Goal: Task Accomplishment & Management: Complete application form

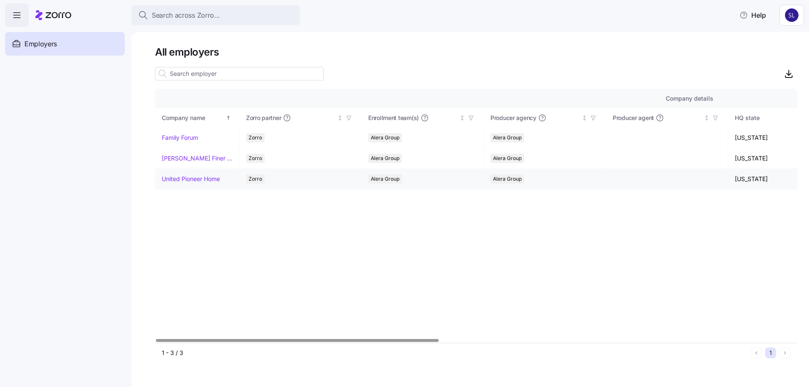
drag, startPoint x: 169, startPoint y: 179, endPoint x: 274, endPoint y: 169, distance: 105.0
click at [169, 179] on link "United Pioneer Home" at bounding box center [191, 179] width 58 height 8
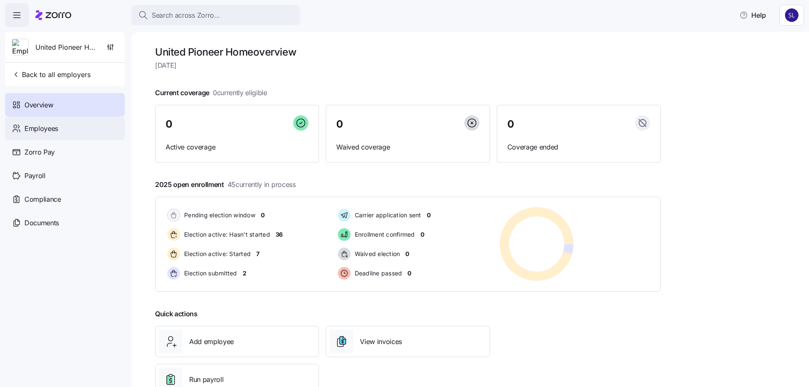
click at [59, 131] on div "Employees" at bounding box center [65, 129] width 120 height 24
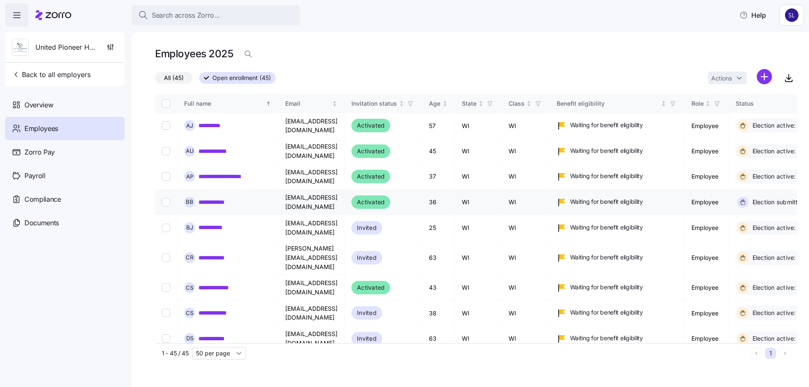
click at [206, 198] on link "**********" at bounding box center [212, 202] width 26 height 8
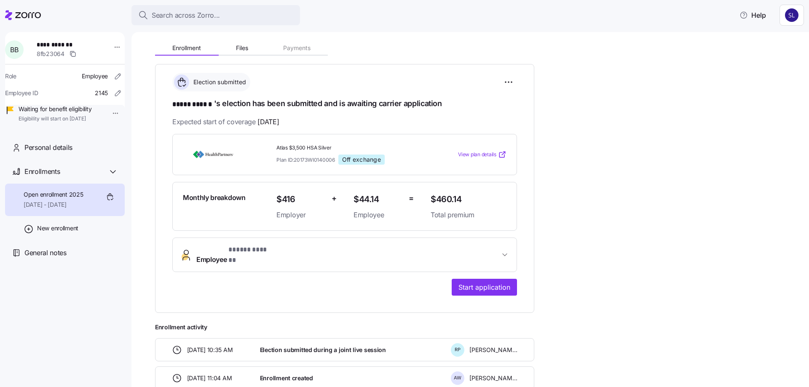
scroll to position [84, 0]
click at [512, 249] on button "Employee * ***** ****** *" at bounding box center [345, 255] width 344 height 34
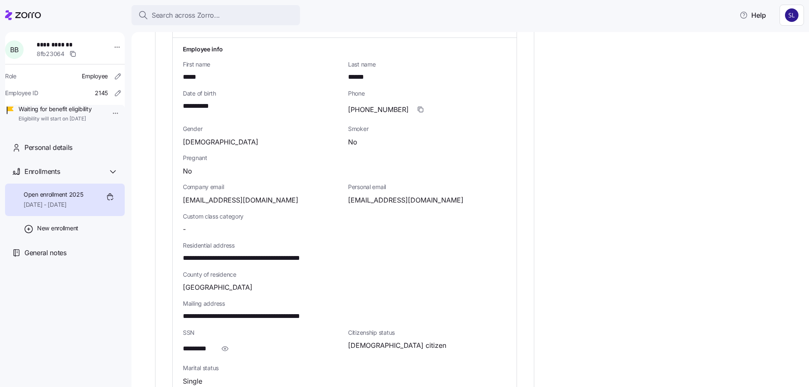
scroll to position [421, 0]
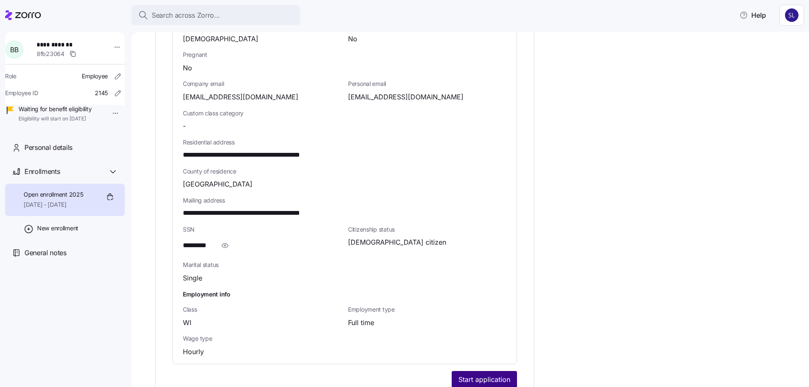
click at [477, 375] on span "Start application" at bounding box center [485, 380] width 52 height 10
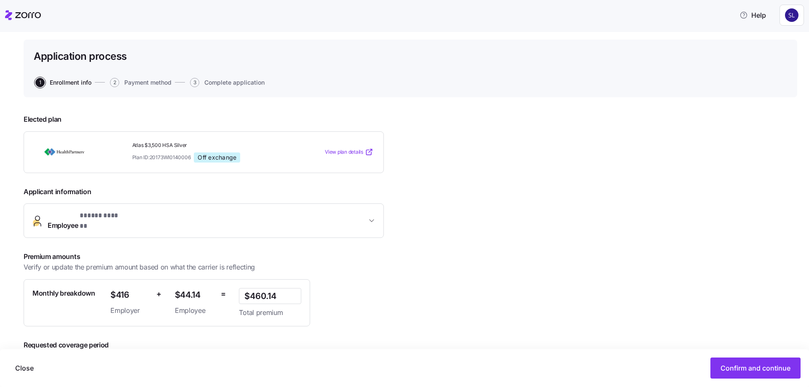
scroll to position [86, 0]
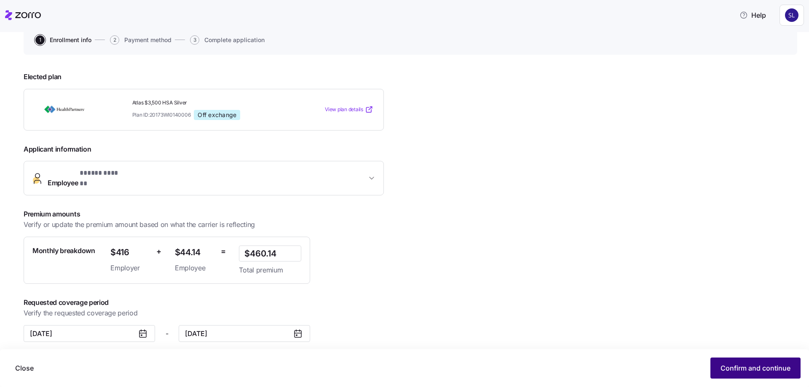
click at [728, 365] on span "Confirm and continue" at bounding box center [756, 368] width 70 height 10
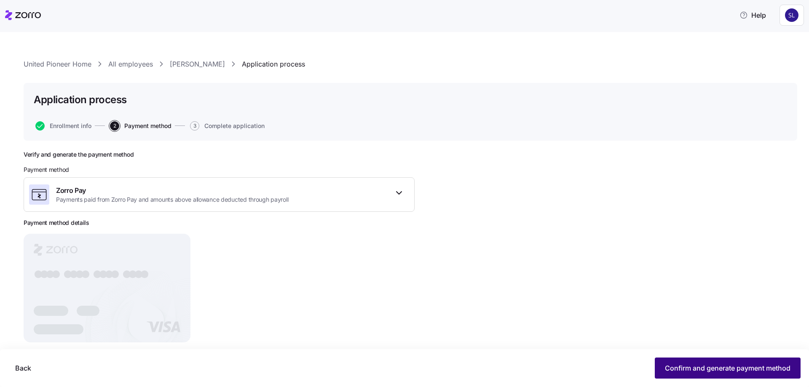
click at [713, 362] on button "Confirm and generate payment method" at bounding box center [728, 368] width 146 height 21
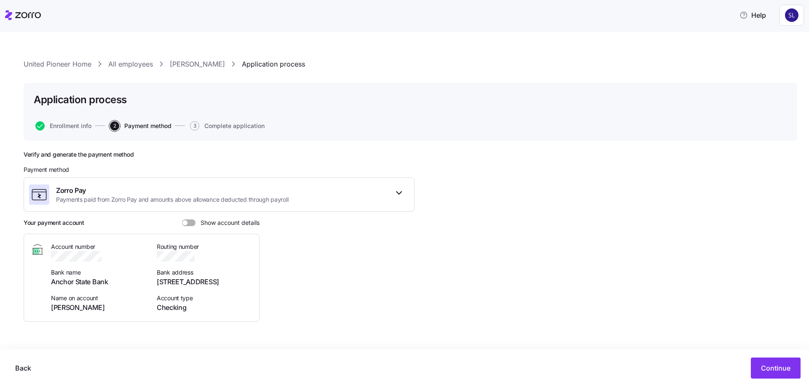
click at [191, 59] on link "[PERSON_NAME]" at bounding box center [197, 64] width 55 height 11
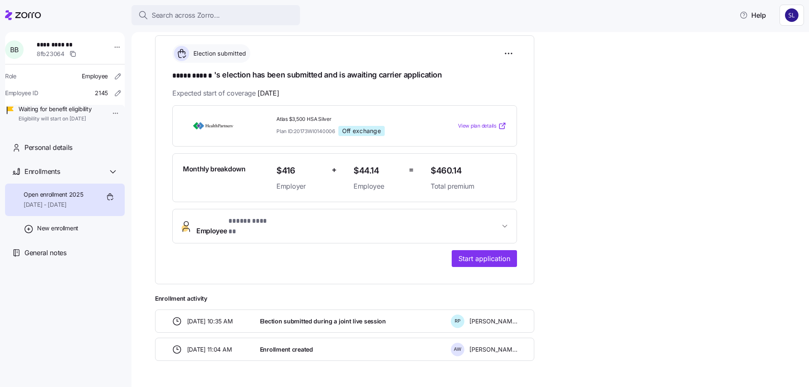
scroll to position [129, 0]
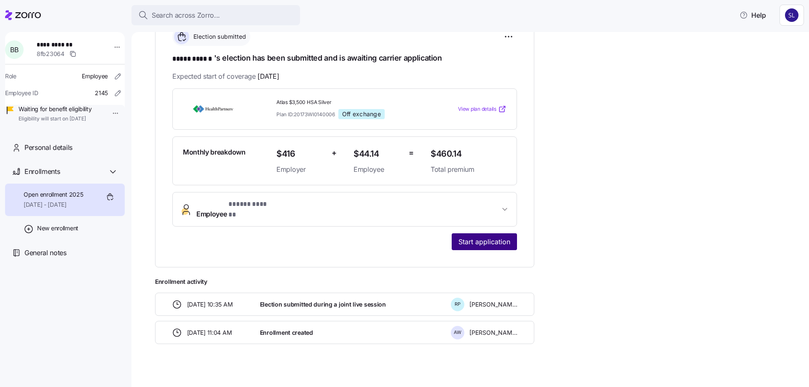
click at [472, 242] on button "Start application" at bounding box center [484, 242] width 65 height 17
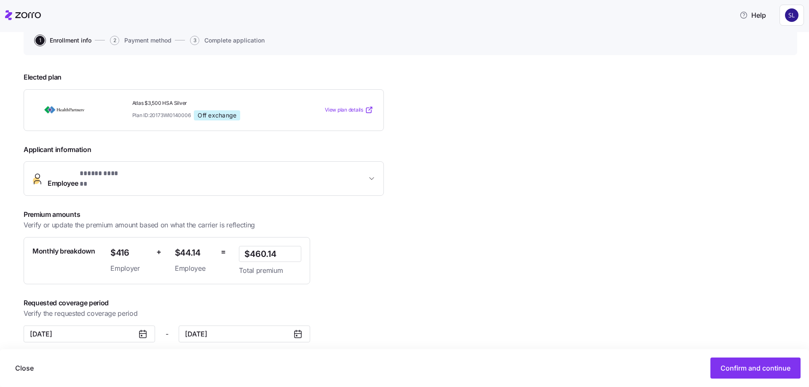
scroll to position [86, 0]
click at [753, 369] on span "Confirm and continue" at bounding box center [756, 368] width 70 height 10
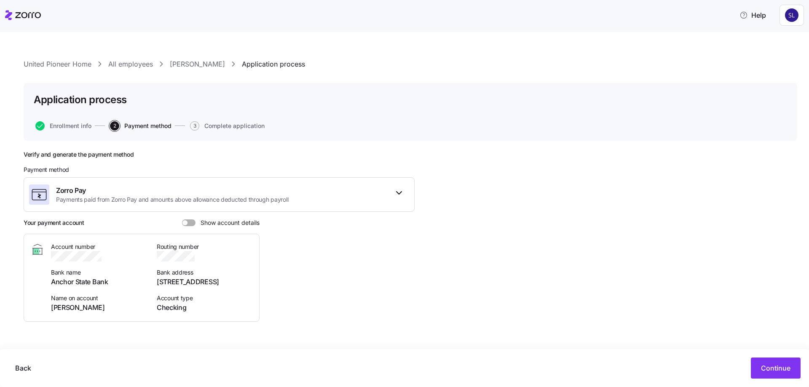
click at [183, 224] on span at bounding box center [185, 222] width 5 height 5
click at [182, 220] on input "Show account details" at bounding box center [182, 220] width 0 height 0
click at [190, 64] on link "[PERSON_NAME]" at bounding box center [197, 64] width 55 height 11
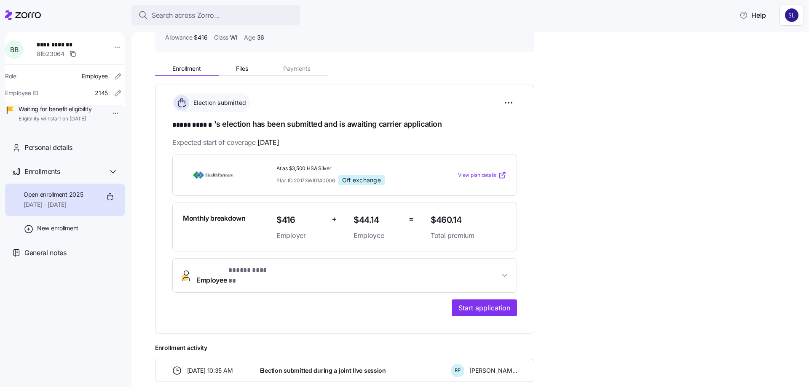
scroll to position [129, 0]
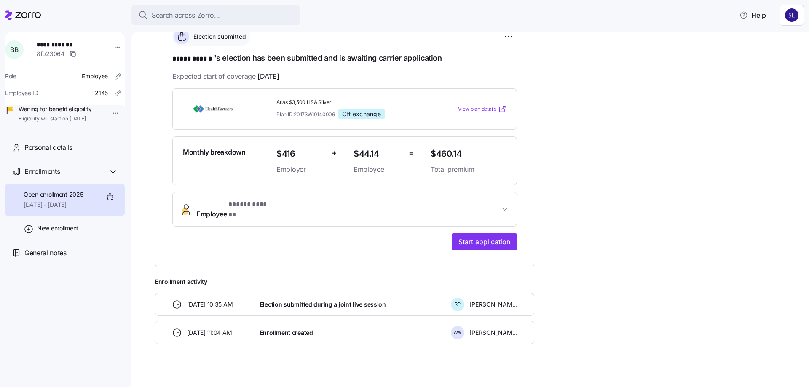
click at [502, 205] on icon "button" at bounding box center [505, 209] width 8 height 8
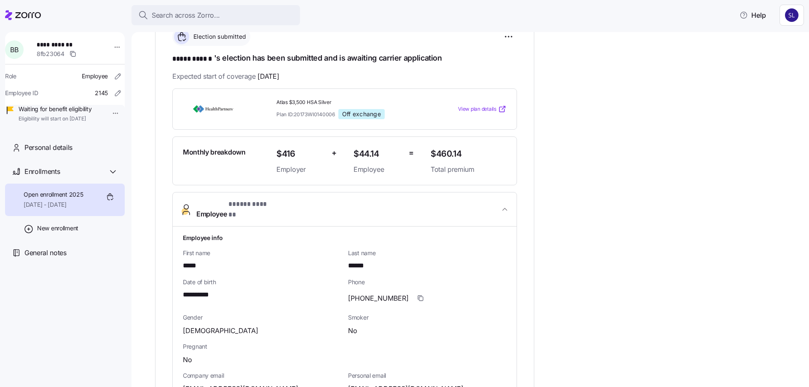
scroll to position [298, 0]
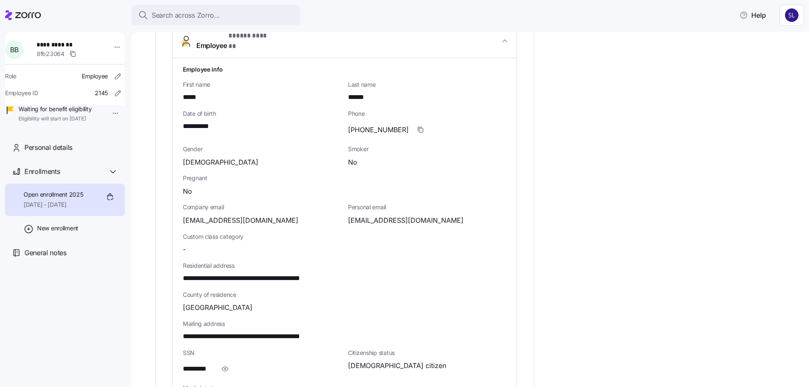
drag, startPoint x: 223, startPoint y: 363, endPoint x: 321, endPoint y: 353, distance: 97.8
click at [223, 364] on icon "button" at bounding box center [225, 369] width 8 height 10
drag, startPoint x: 436, startPoint y: 213, endPoint x: 349, endPoint y: 213, distance: 86.8
click at [349, 215] on div "[EMAIL_ADDRESS][DOMAIN_NAME]" at bounding box center [427, 220] width 158 height 11
copy span "[EMAIL_ADDRESS][DOMAIN_NAME]"
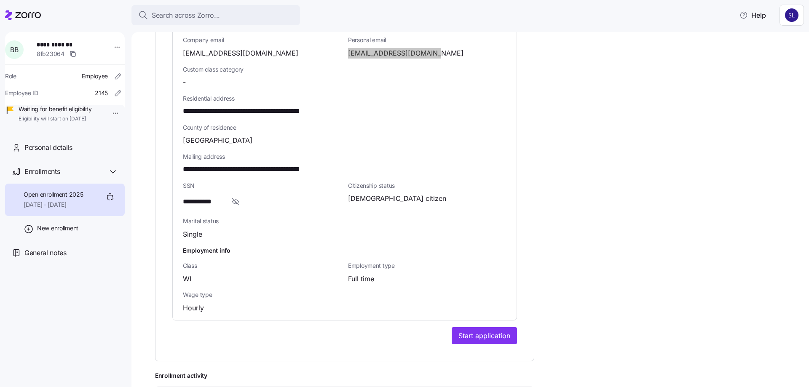
scroll to position [551, 0]
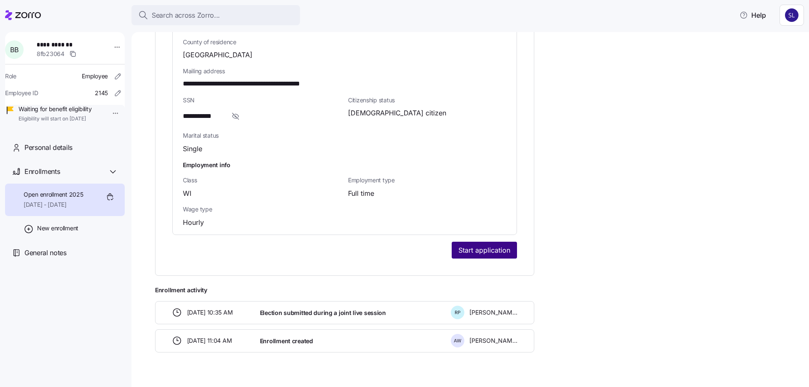
click at [499, 246] on span "Start application" at bounding box center [485, 250] width 52 height 10
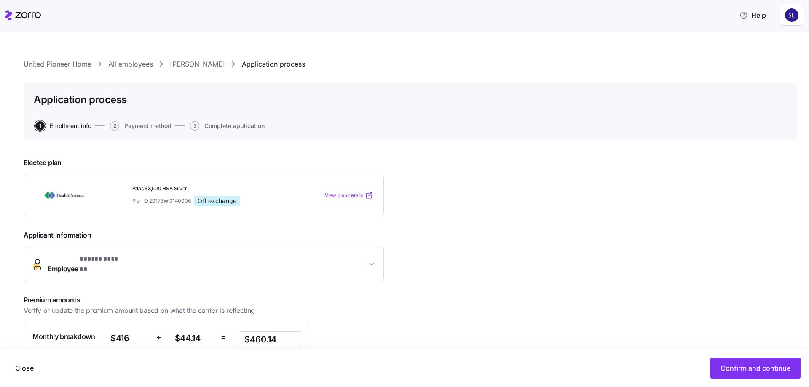
scroll to position [86, 0]
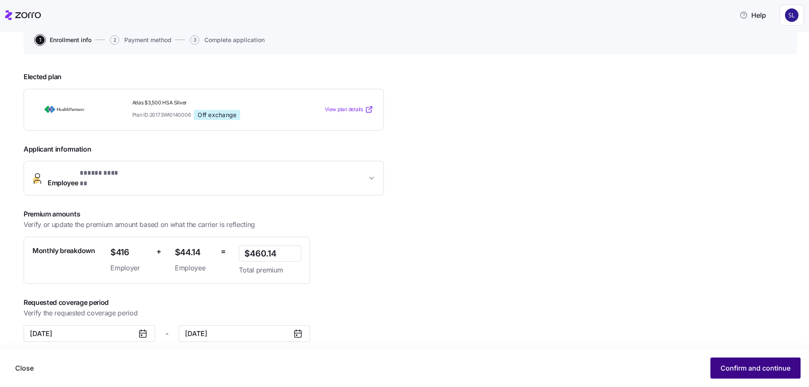
click at [735, 360] on button "Confirm and continue" at bounding box center [756, 368] width 90 height 21
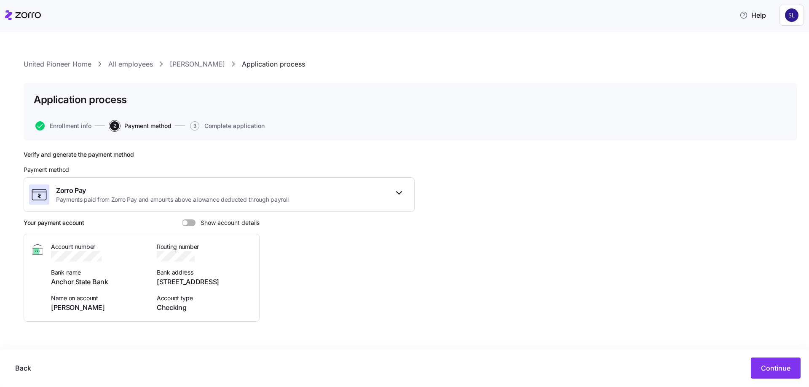
click at [198, 222] on span "Show account details" at bounding box center [228, 223] width 64 height 7
click at [182, 220] on input "Show account details" at bounding box center [182, 220] width 0 height 0
click at [115, 258] on icon "button" at bounding box center [112, 257] width 5 height 5
click at [783, 368] on span "Continue" at bounding box center [776, 368] width 30 height 10
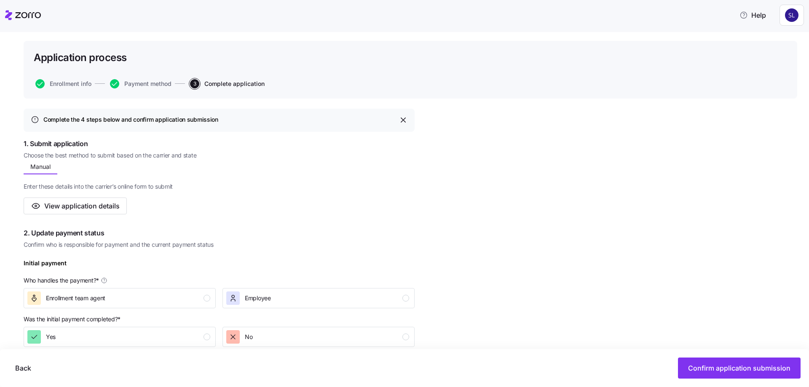
scroll to position [169, 0]
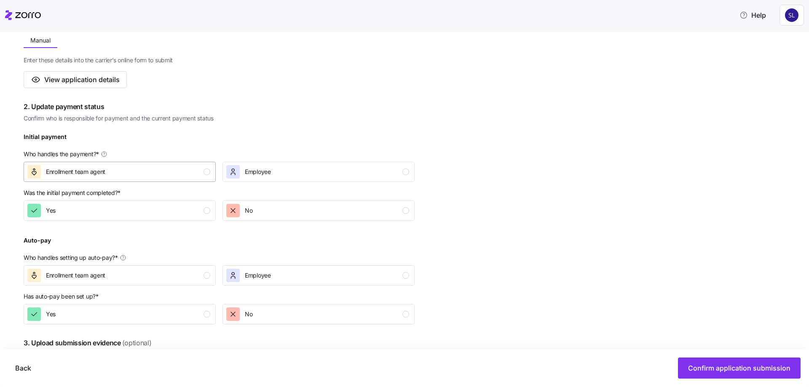
click at [171, 178] on div "Enrollment team agent" at bounding box center [118, 171] width 183 height 13
click at [169, 215] on div "Yes" at bounding box center [118, 210] width 183 height 13
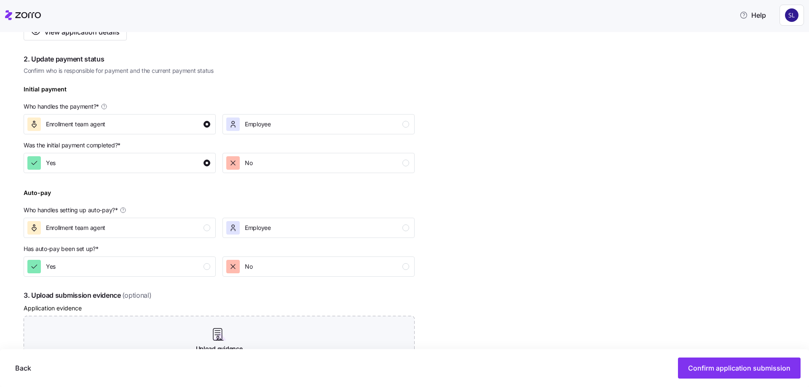
scroll to position [295, 0]
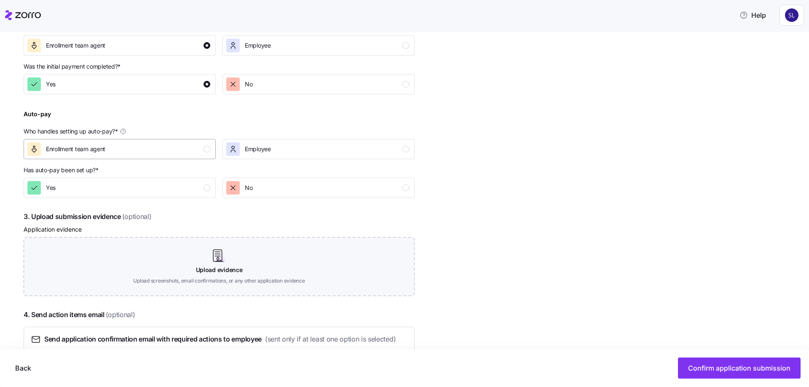
click at [181, 151] on div "Enrollment team agent" at bounding box center [118, 148] width 183 height 13
click at [172, 186] on div "Yes" at bounding box center [118, 187] width 183 height 13
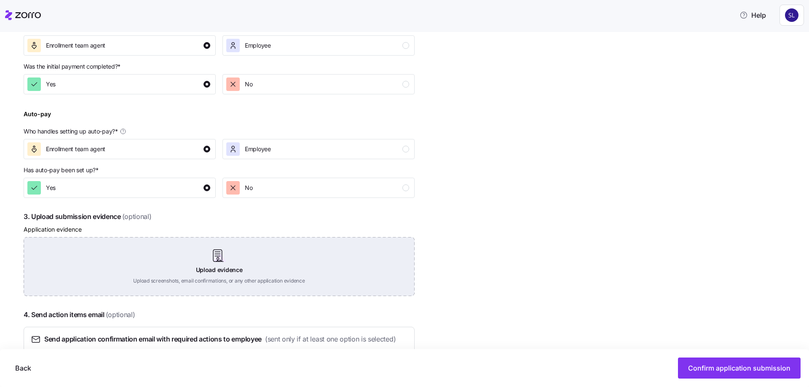
click at [228, 257] on div "Upload evidence Upload screenshots, email confirmations, or any other applicati…" at bounding box center [219, 266] width 391 height 59
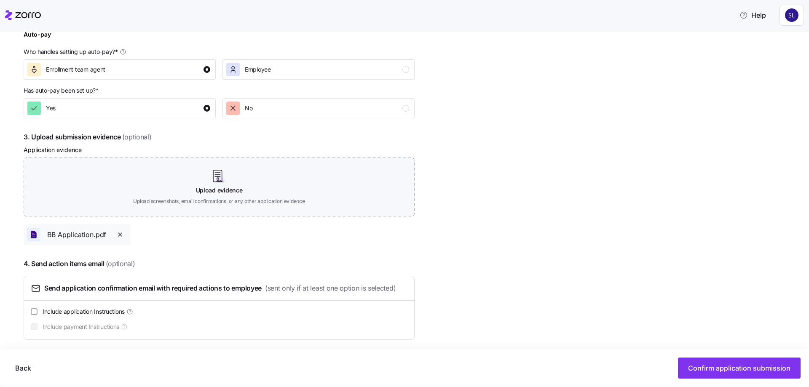
scroll to position [380, 0]
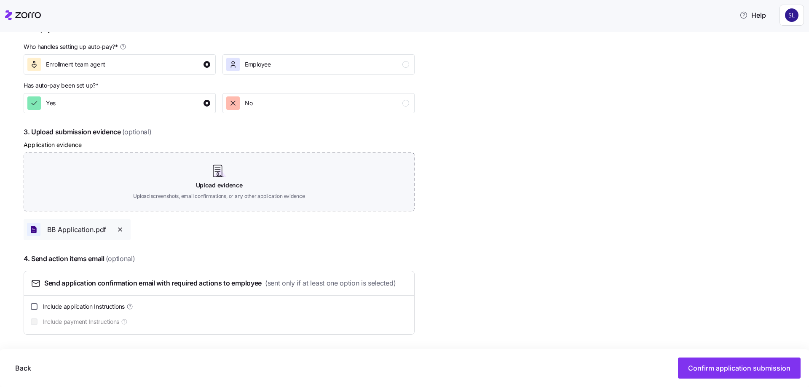
click at [38, 309] on input "Include application Instructions" at bounding box center [34, 306] width 7 height 7
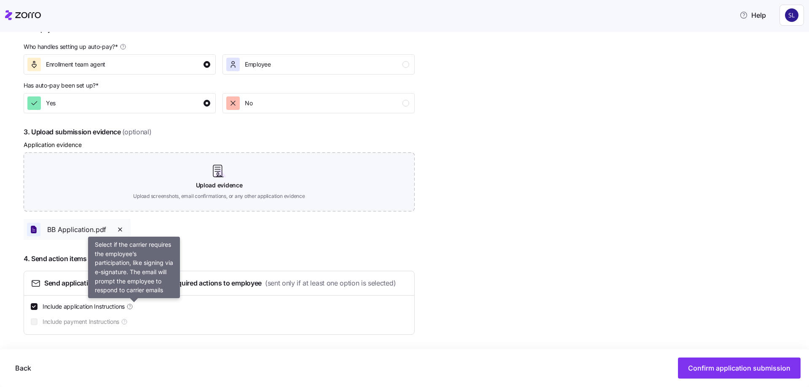
click at [133, 307] on icon at bounding box center [129, 306] width 7 height 7
click at [38, 307] on input "Include application Instructions" at bounding box center [34, 306] width 7 height 7
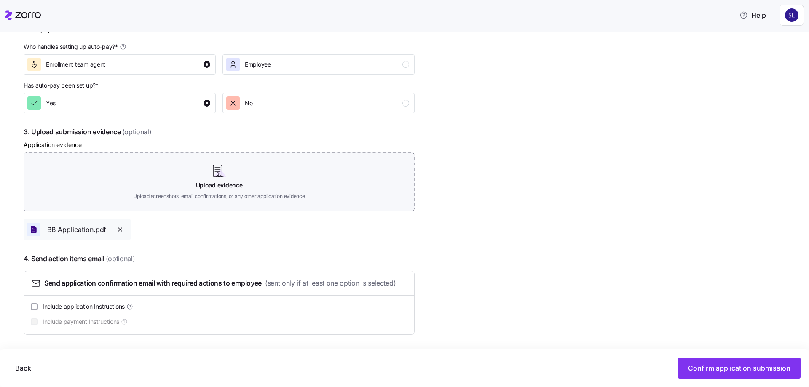
click at [133, 307] on icon at bounding box center [129, 306] width 7 height 7
click at [38, 307] on input "Include application Instructions" at bounding box center [34, 306] width 7 height 7
click at [703, 368] on span "Confirm application submission" at bounding box center [739, 368] width 102 height 10
checkbox input "false"
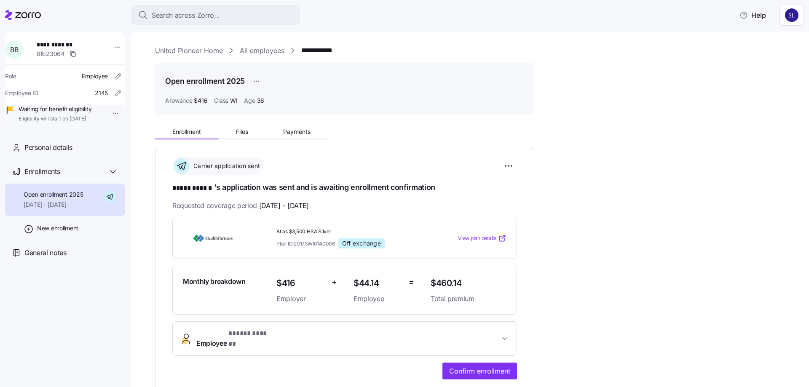
click at [265, 52] on link "All employees" at bounding box center [262, 51] width 45 height 11
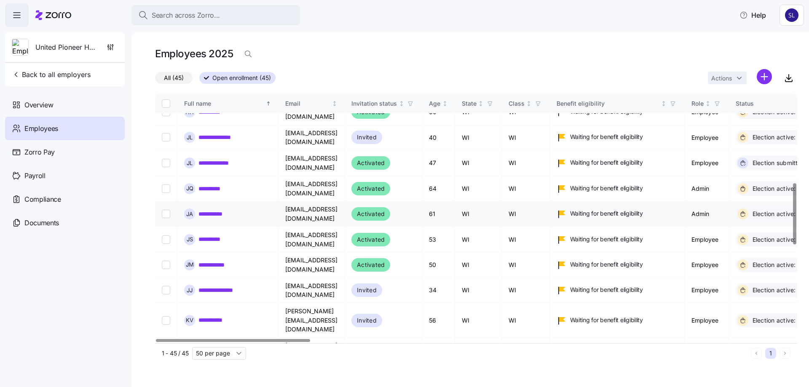
scroll to position [337, 0]
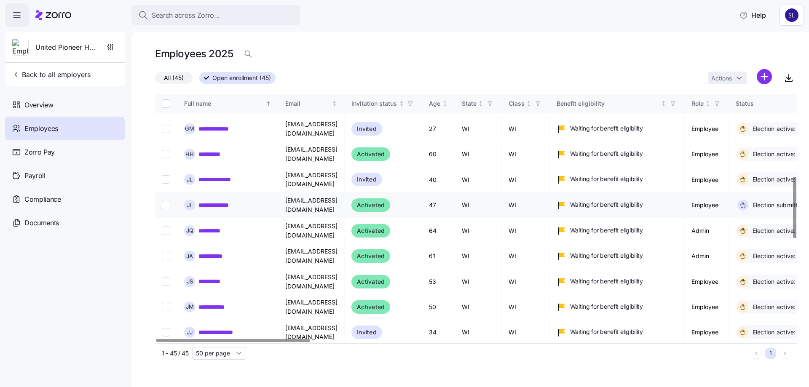
click at [211, 201] on link "**********" at bounding box center [220, 205] width 42 height 8
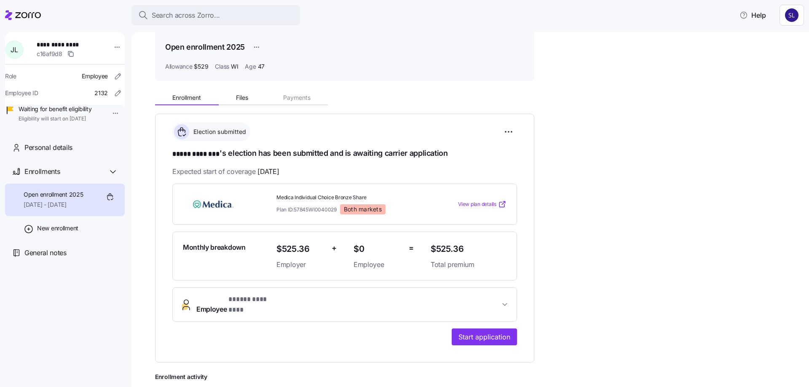
scroll to position [84, 0]
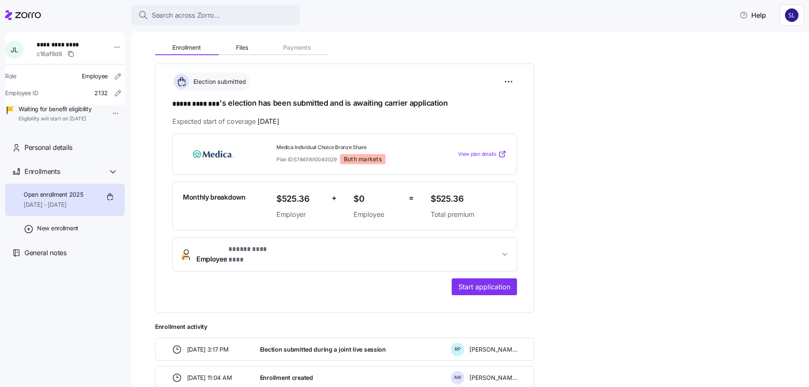
click at [506, 253] on icon "button" at bounding box center [505, 254] width 8 height 8
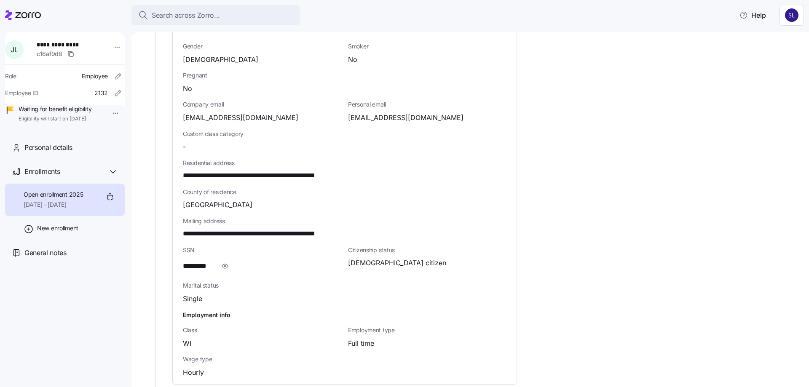
scroll to position [421, 0]
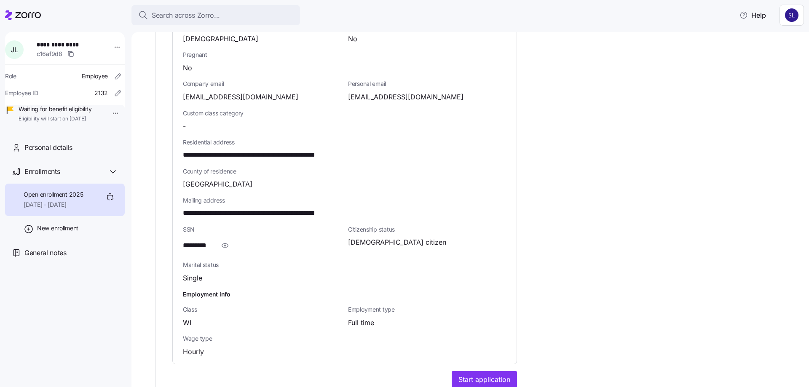
drag, startPoint x: 222, startPoint y: 236, endPoint x: 220, endPoint y: 240, distance: 4.6
click at [223, 241] on icon "button" at bounding box center [225, 246] width 8 height 10
drag, startPoint x: 225, startPoint y: 239, endPoint x: 184, endPoint y: 236, distance: 41.8
click at [184, 237] on div "**********" at bounding box center [262, 245] width 158 height 17
copy span "**********"
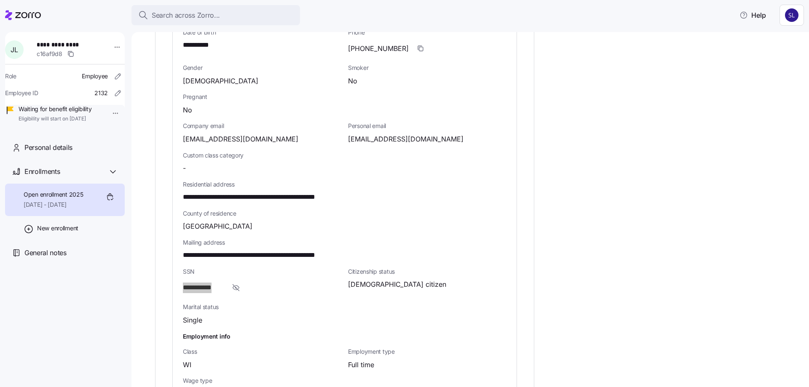
scroll to position [464, 0]
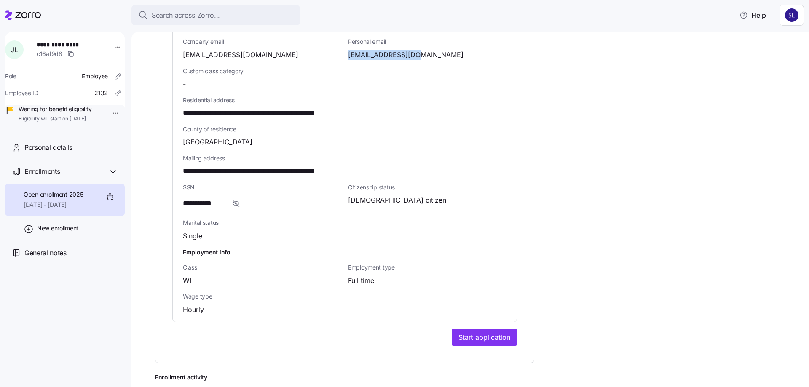
drag, startPoint x: 418, startPoint y: 49, endPoint x: 347, endPoint y: 50, distance: 70.8
click at [347, 50] on div "Personal email [EMAIL_ADDRESS][DOMAIN_NAME]" at bounding box center [427, 48] width 165 height 29
copy span "[EMAIL_ADDRESS][DOMAIN_NAME]"
click at [482, 333] on span "Start application" at bounding box center [485, 338] width 52 height 10
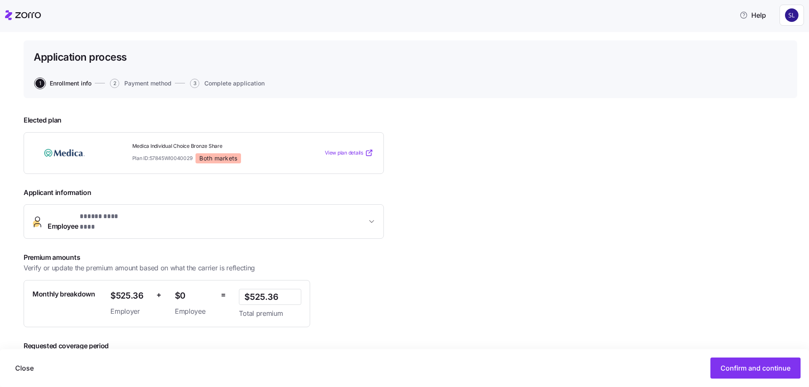
scroll to position [86, 0]
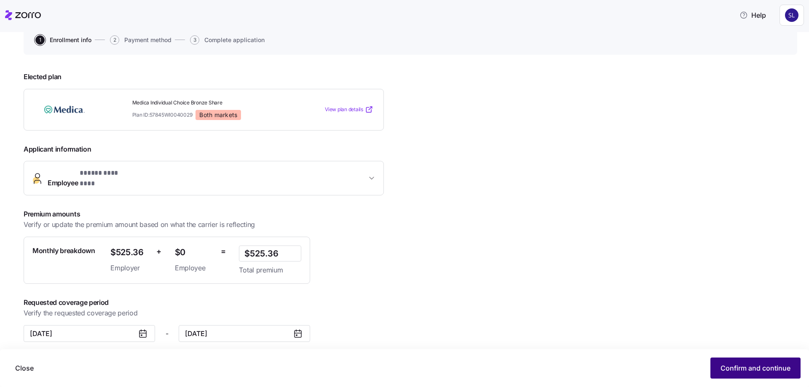
click at [767, 365] on span "Confirm and continue" at bounding box center [756, 368] width 70 height 10
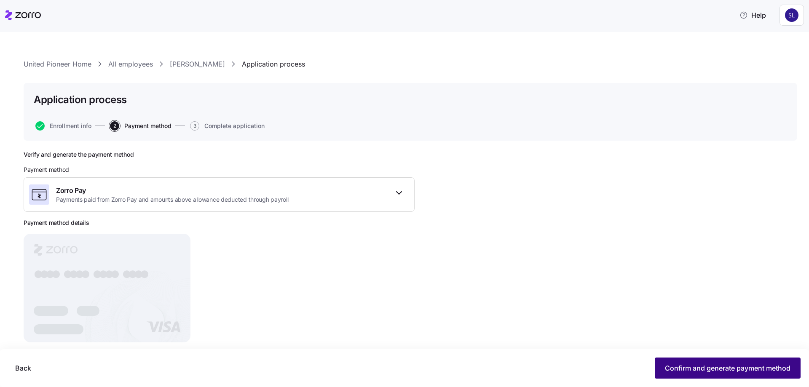
click at [754, 374] on button "Confirm and generate payment method" at bounding box center [728, 368] width 146 height 21
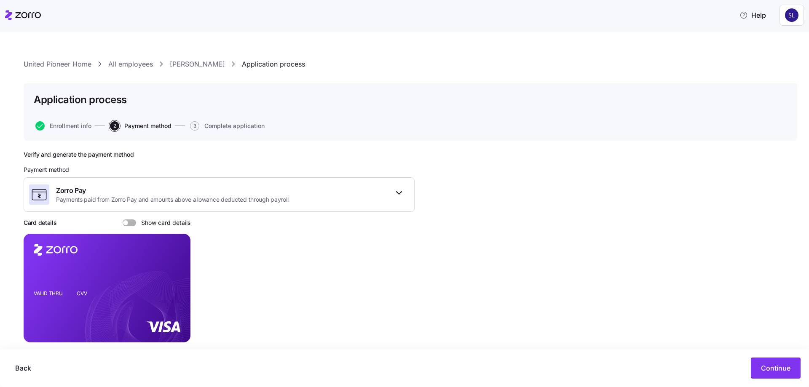
click at [134, 220] on label "Show card details" at bounding box center [157, 223] width 68 height 7
click at [123, 220] on input "Show card details" at bounding box center [123, 220] width 0 height 0
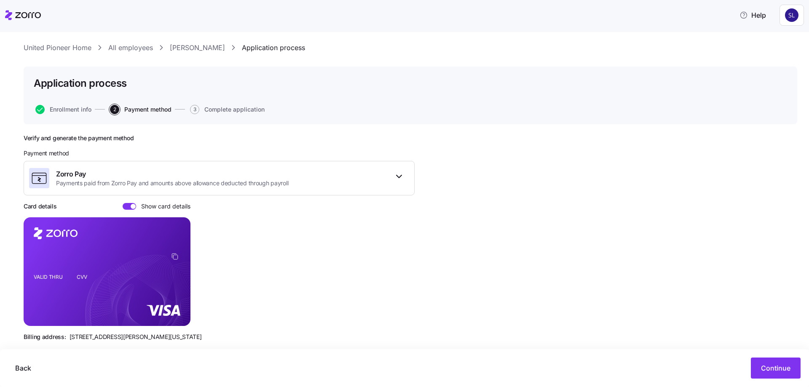
scroll to position [30, 0]
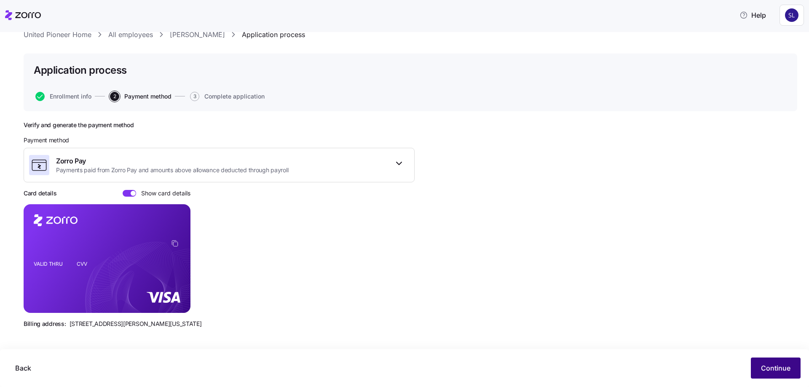
click at [769, 370] on span "Continue" at bounding box center [776, 368] width 30 height 10
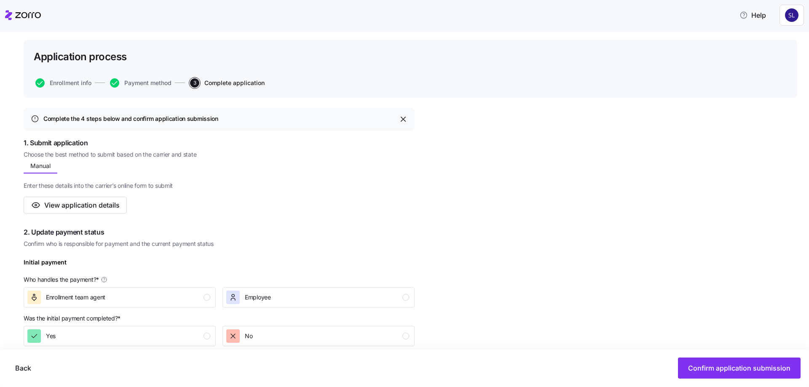
scroll to position [126, 0]
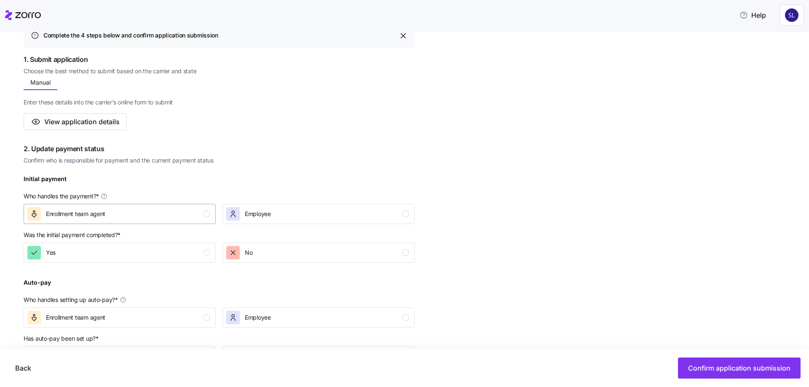
click at [81, 211] on span "Enrollment team agent" at bounding box center [75, 214] width 59 height 8
click at [142, 255] on div "Yes" at bounding box center [118, 252] width 183 height 13
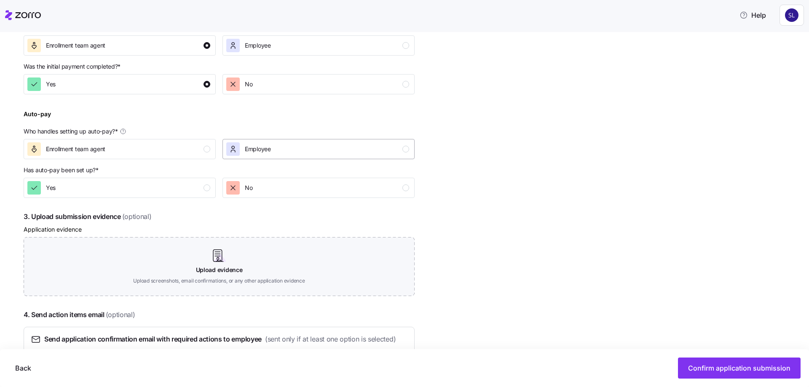
click at [279, 153] on div "Employee" at bounding box center [317, 148] width 183 height 13
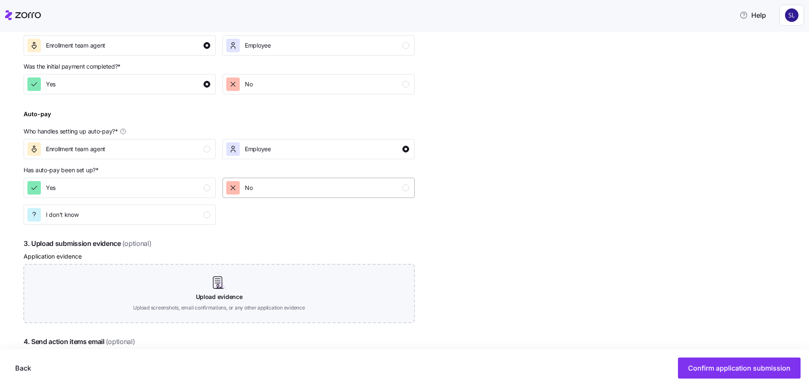
click at [273, 191] on div "No" at bounding box center [317, 187] width 183 height 13
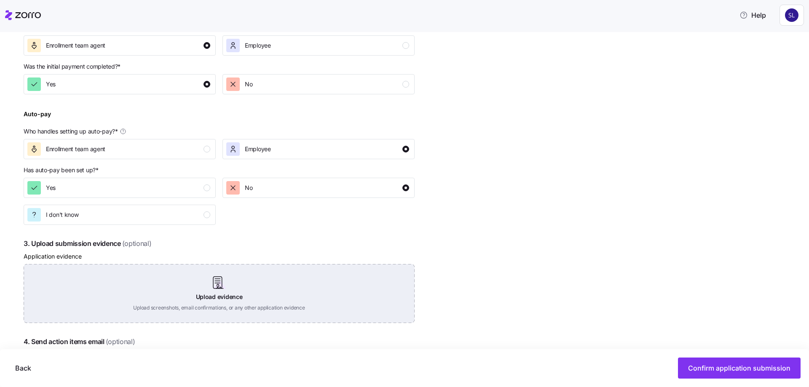
scroll to position [378, 0]
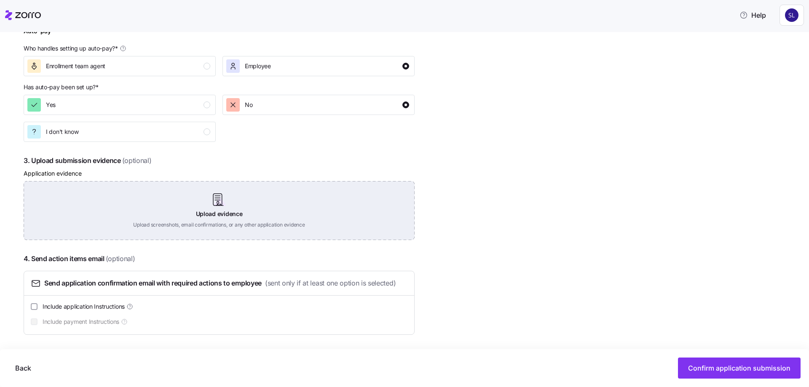
click at [269, 205] on div "Upload evidence Upload screenshots, email confirmations, or any other applicati…" at bounding box center [219, 210] width 391 height 59
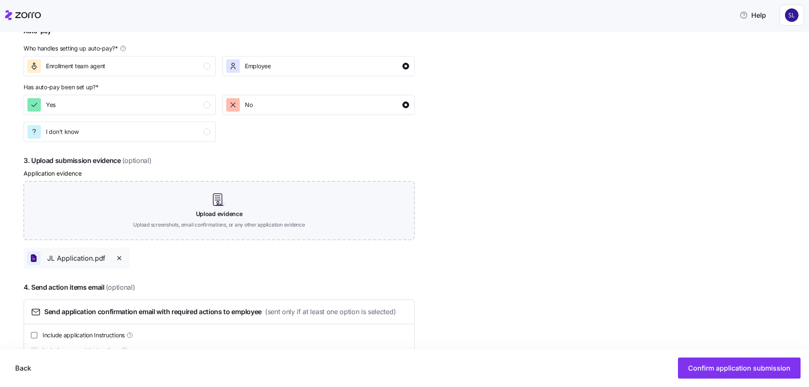
scroll to position [407, 0]
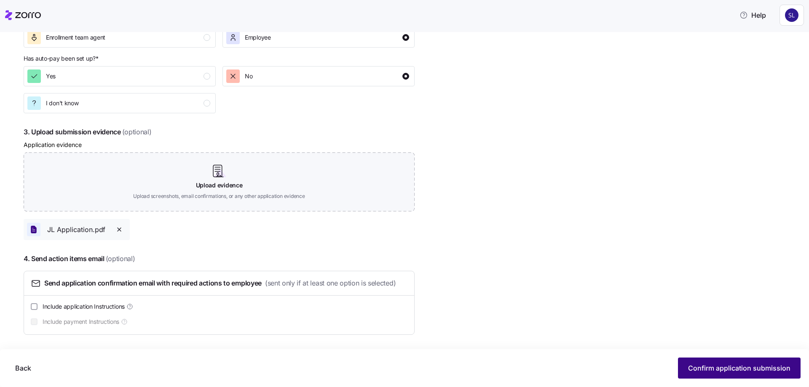
click at [704, 366] on span "Confirm application submission" at bounding box center [739, 368] width 102 height 10
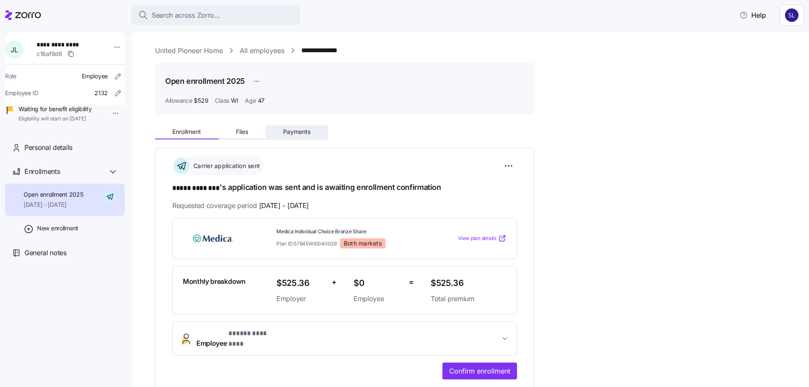
click at [285, 129] on span "Payments" at bounding box center [296, 132] width 27 height 6
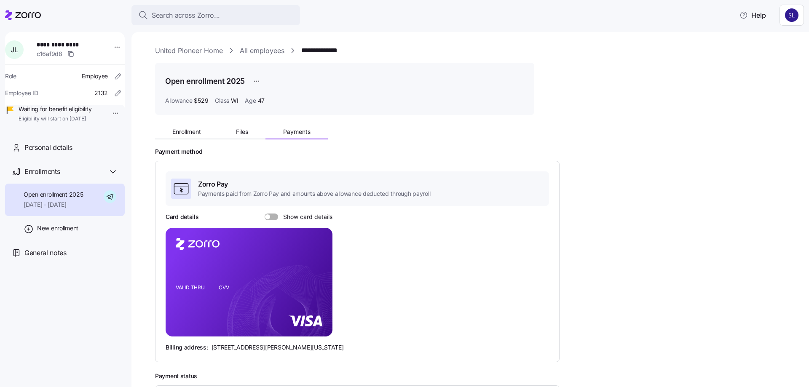
click at [275, 220] on span at bounding box center [274, 217] width 8 height 7
click at [265, 214] on input "Show card details" at bounding box center [265, 214] width 0 height 0
click at [177, 132] on span "Enrollment" at bounding box center [186, 132] width 29 height 6
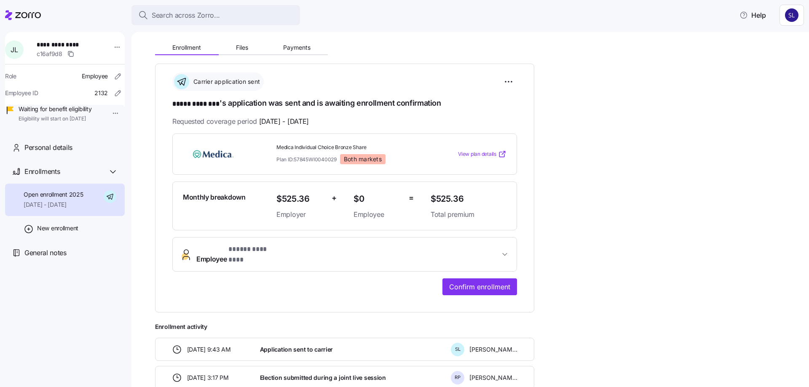
scroll to position [126, 0]
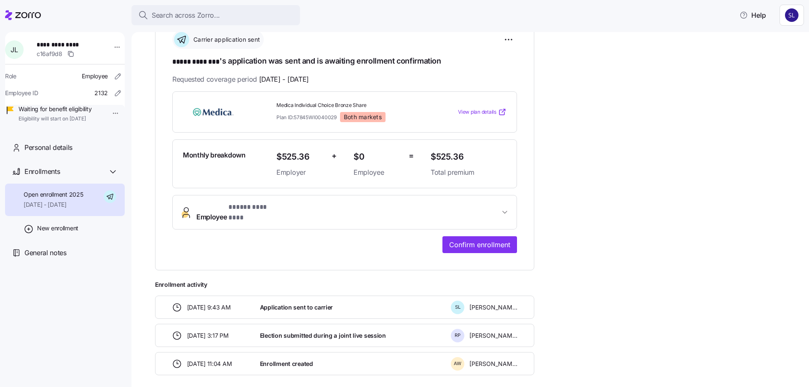
click at [474, 204] on span "Employee * ***** ******** *" at bounding box center [347, 212] width 303 height 20
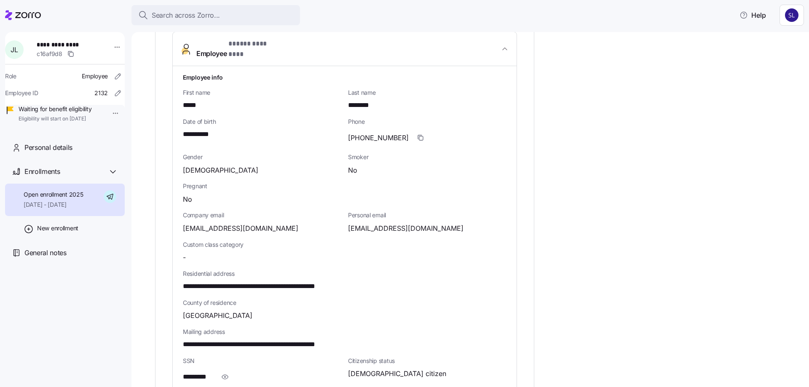
scroll to position [295, 0]
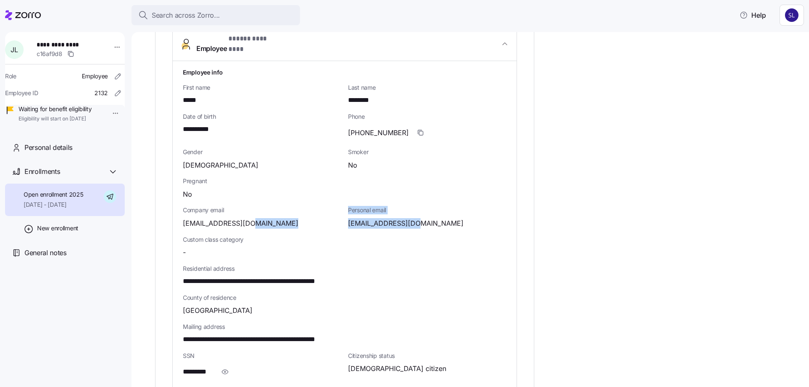
drag, startPoint x: 418, startPoint y: 219, endPoint x: 344, endPoint y: 219, distance: 74.2
click at [344, 219] on div "**********" at bounding box center [345, 275] width 330 height 423
drag, startPoint x: 362, startPoint y: 215, endPoint x: 467, endPoint y: 198, distance: 105.9
click at [469, 206] on span "Personal email" at bounding box center [427, 210] width 158 height 8
drag, startPoint x: 421, startPoint y: 216, endPoint x: 345, endPoint y: 221, distance: 75.6
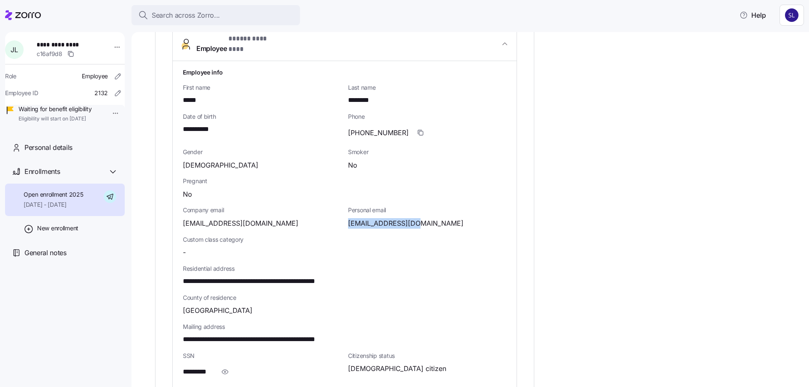
click at [345, 221] on div "Personal email [EMAIL_ADDRESS][DOMAIN_NAME]" at bounding box center [427, 217] width 165 height 29
copy span "[EMAIL_ADDRESS][DOMAIN_NAME]"
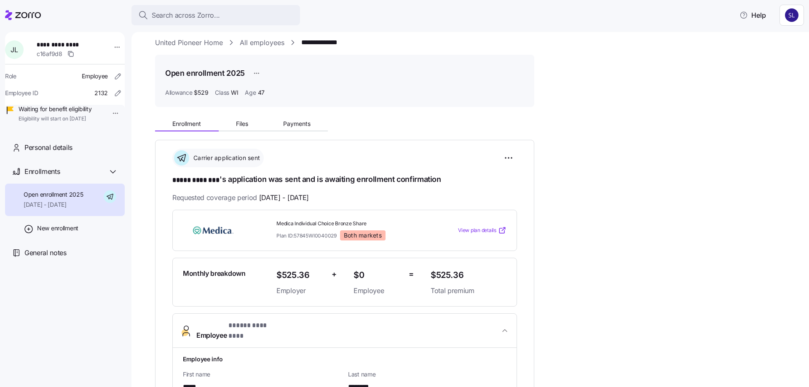
scroll to position [0, 0]
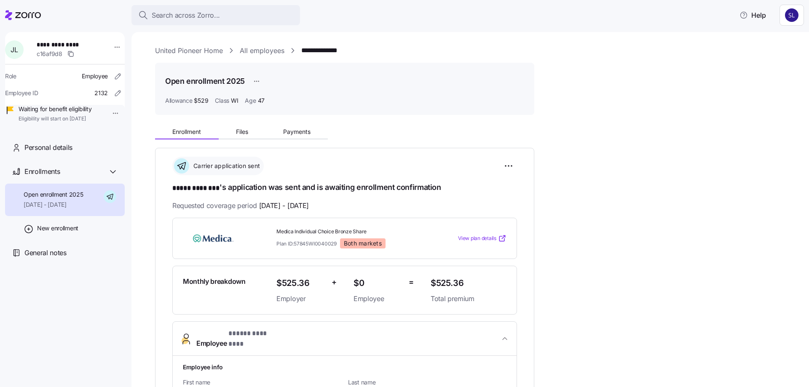
click at [294, 125] on div "Enrollment Files Payments" at bounding box center [344, 131] width 379 height 18
click at [292, 129] on span "Payments" at bounding box center [296, 132] width 27 height 6
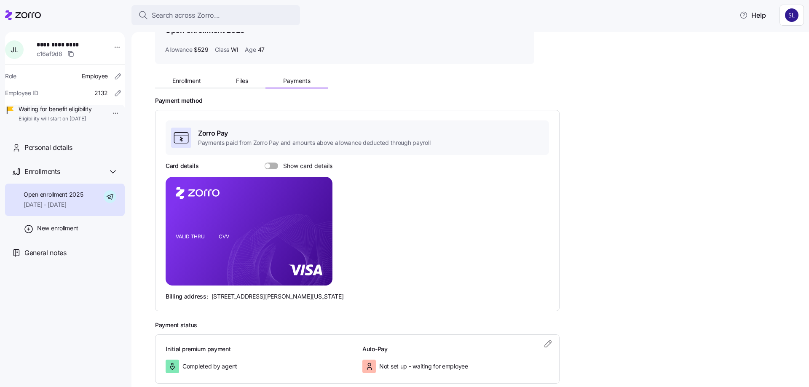
scroll to position [98, 0]
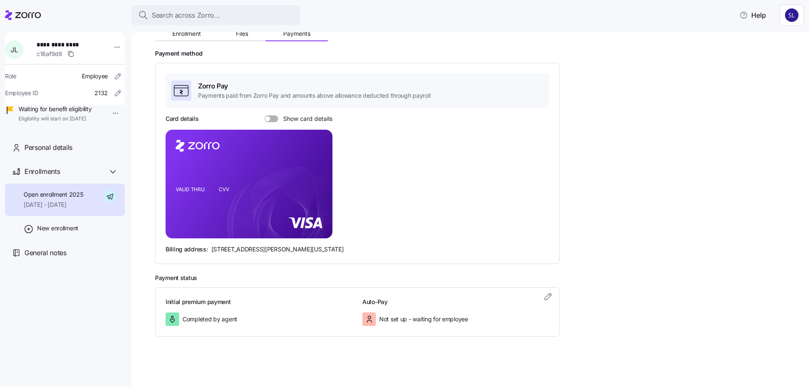
click at [272, 120] on span at bounding box center [274, 118] width 8 height 7
click at [265, 115] on input "Show card details" at bounding box center [265, 115] width 0 height 0
